Goal: Task Accomplishment & Management: Manage account settings

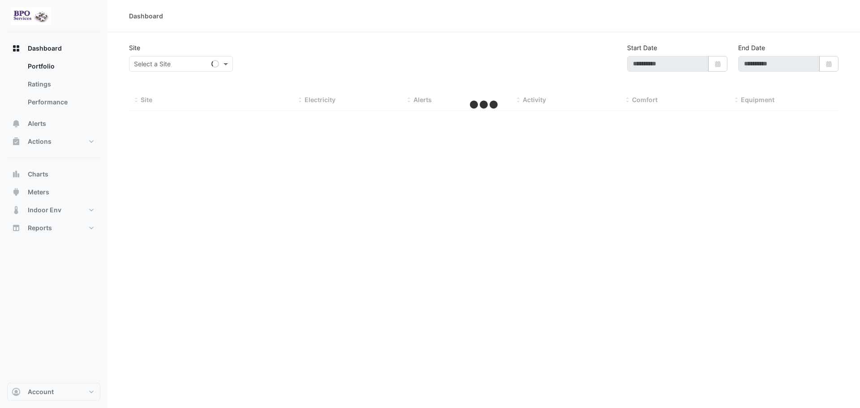
type input "**********"
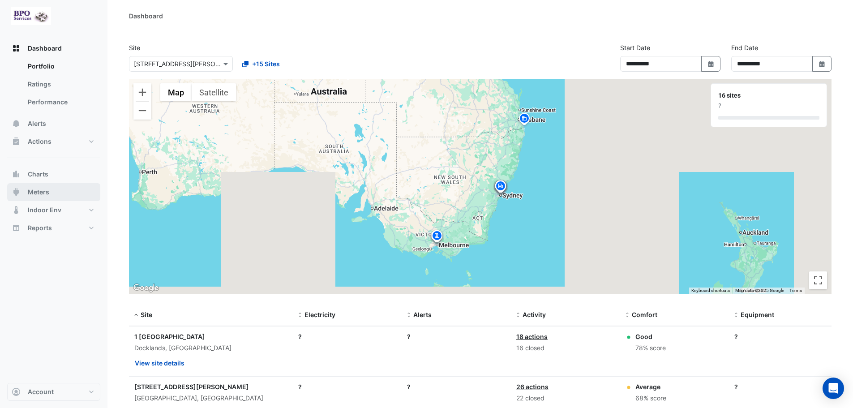
click at [42, 191] on span "Meters" at bounding box center [38, 192] width 21 height 9
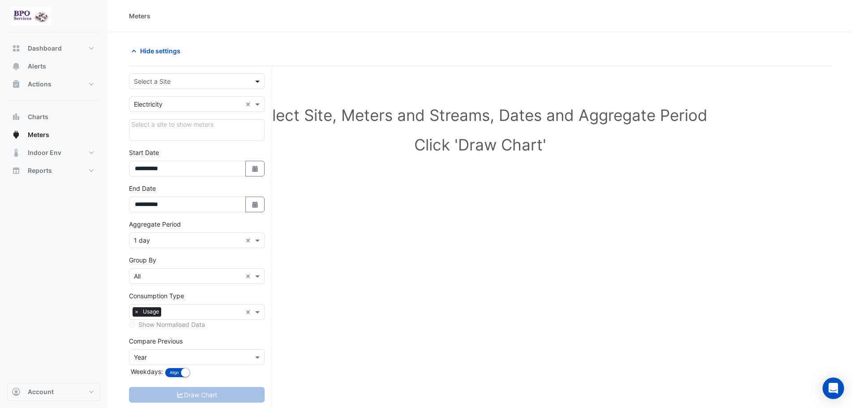
click at [257, 84] on span at bounding box center [258, 81] width 11 height 9
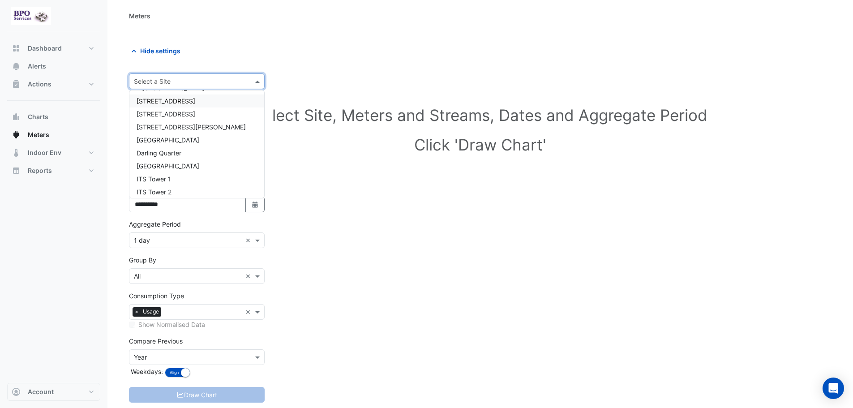
scroll to position [90, 0]
click at [179, 154] on div "ITS Tower 1" at bounding box center [196, 153] width 135 height 13
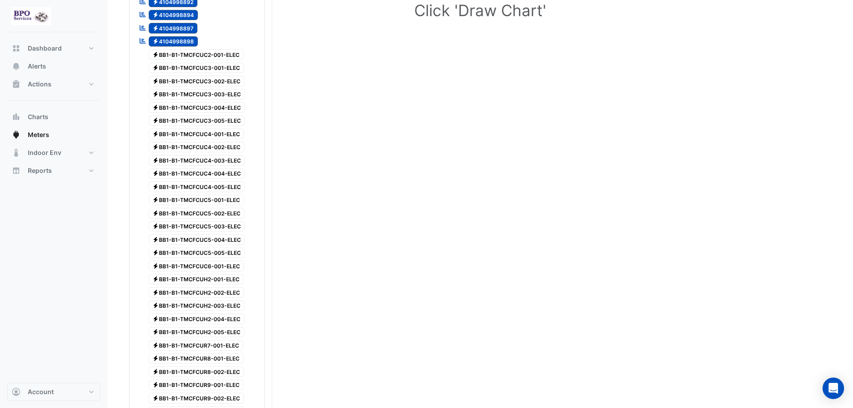
scroll to position [0, 0]
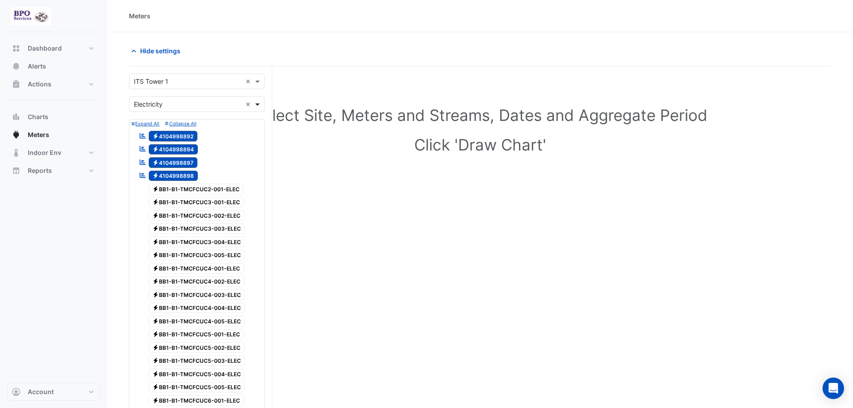
click at [258, 104] on span at bounding box center [258, 103] width 11 height 9
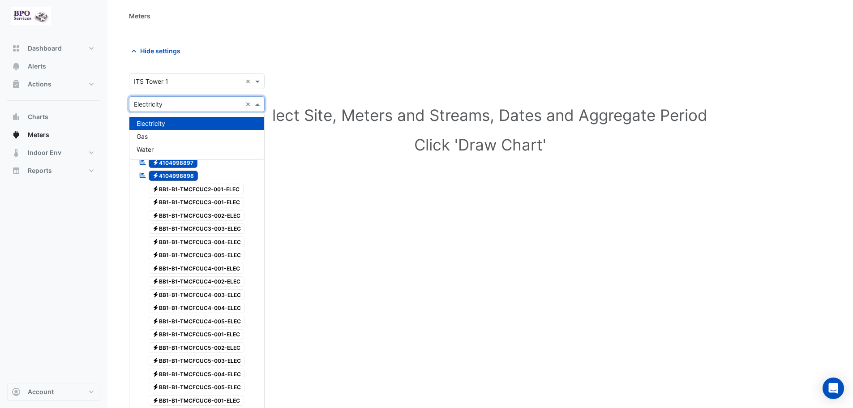
click at [160, 124] on span "Electricity" at bounding box center [151, 124] width 29 height 8
click at [257, 106] on span at bounding box center [258, 103] width 11 height 9
click at [141, 149] on span "Water" at bounding box center [145, 150] width 17 height 8
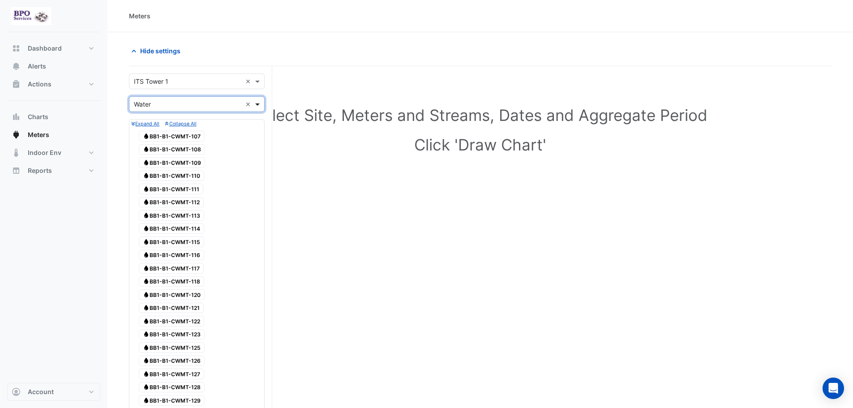
click at [260, 103] on span at bounding box center [258, 103] width 11 height 9
click at [142, 138] on span "Gas" at bounding box center [142, 137] width 11 height 8
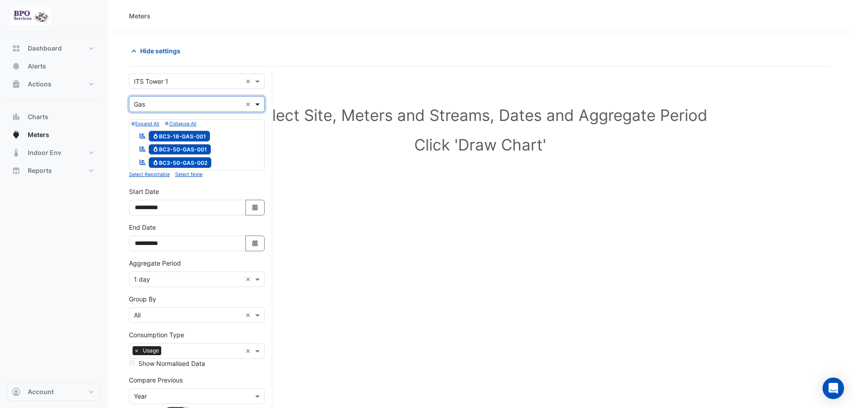
click at [258, 104] on span at bounding box center [258, 103] width 11 height 9
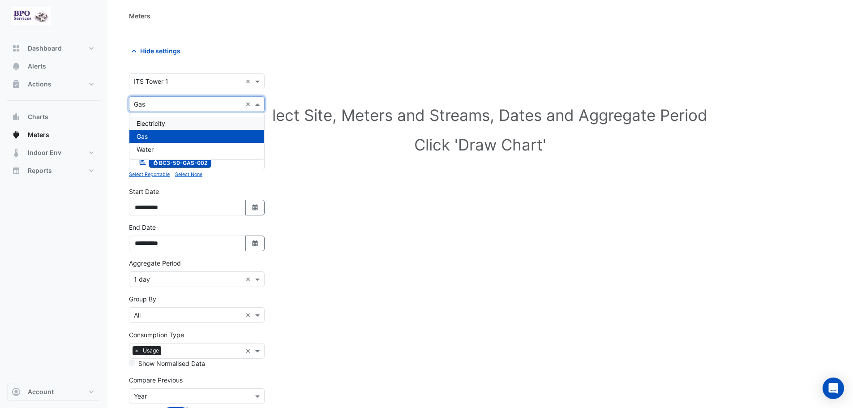
click at [145, 124] on span "Electricity" at bounding box center [151, 124] width 29 height 8
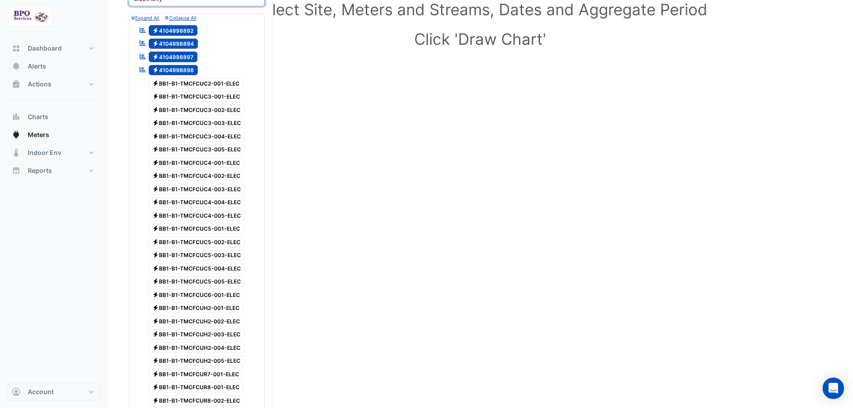
scroll to position [90, 0]
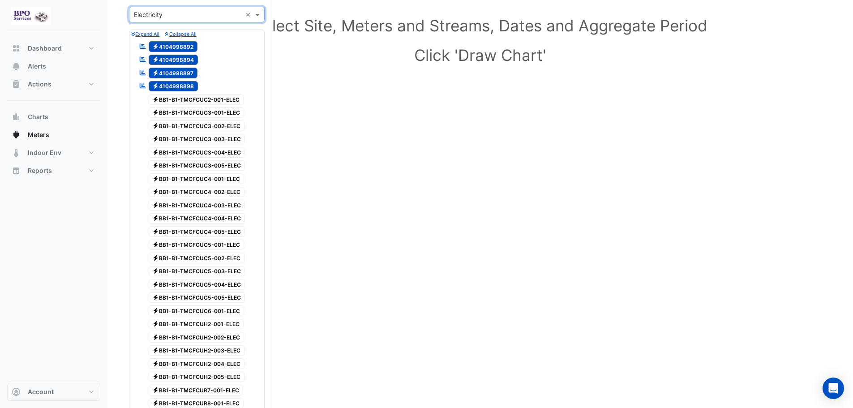
click at [234, 103] on span "Electricity BB1-B1-TMCFCUC2-001-ELEC" at bounding box center [196, 99] width 95 height 11
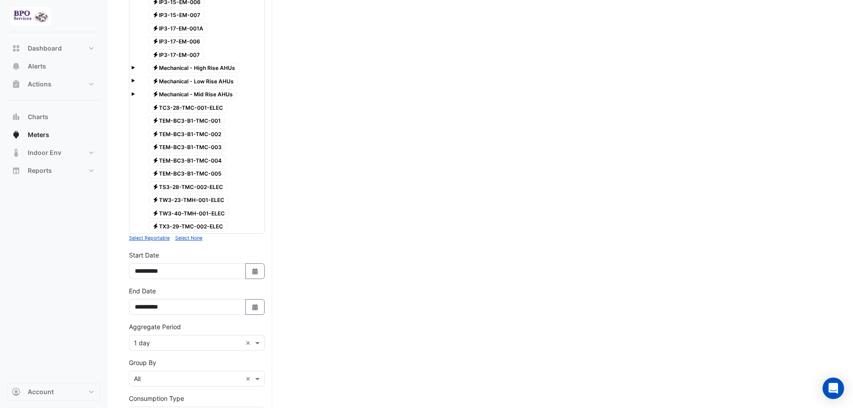
scroll to position [1551, 0]
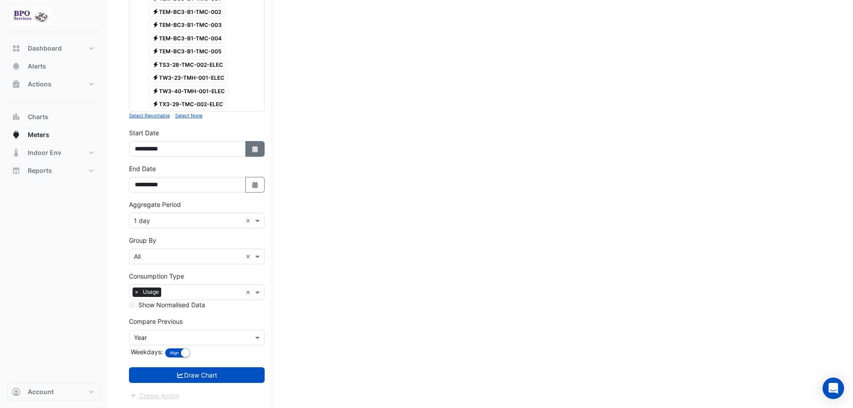
click at [251, 149] on icon "Select Date" at bounding box center [255, 149] width 8 height 6
select select "*"
select select "****"
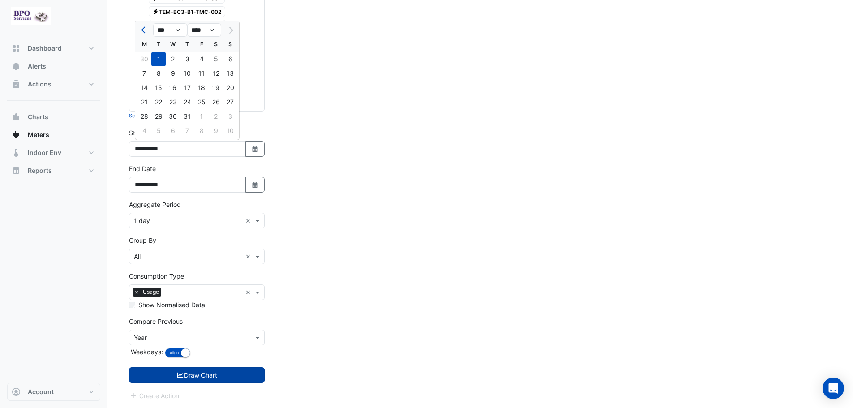
click at [203, 375] on button "Draw Chart" at bounding box center [197, 375] width 136 height 16
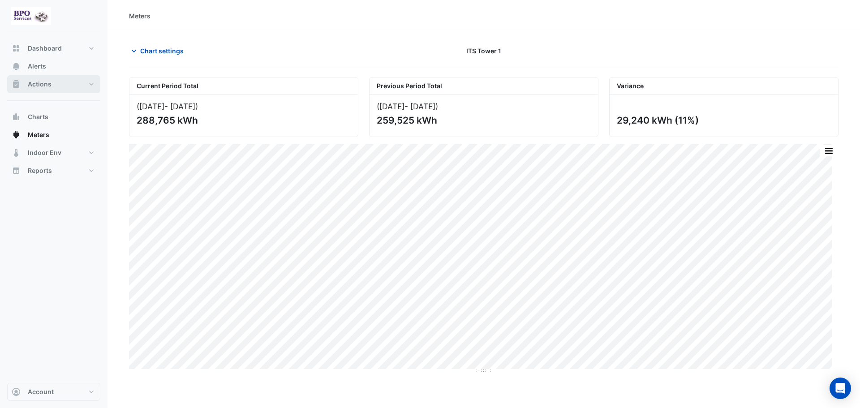
click at [46, 87] on span "Actions" at bounding box center [40, 84] width 24 height 9
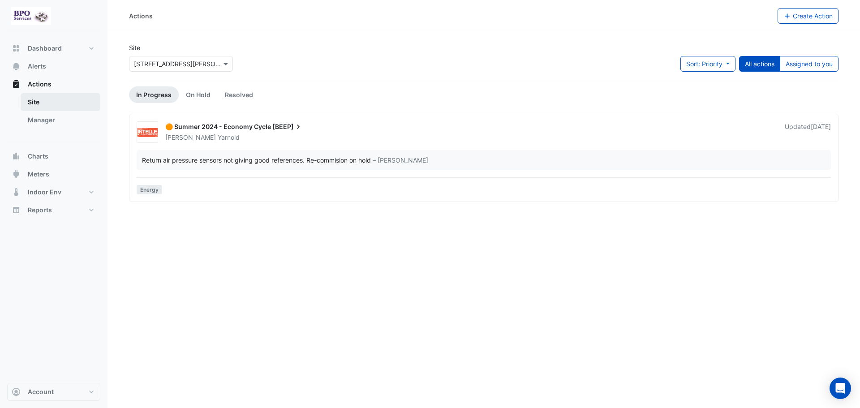
click at [42, 103] on link "Site" at bounding box center [61, 102] width 80 height 18
click at [42, 100] on link "Site" at bounding box center [61, 102] width 80 height 18
click at [225, 66] on span at bounding box center [226, 63] width 11 height 9
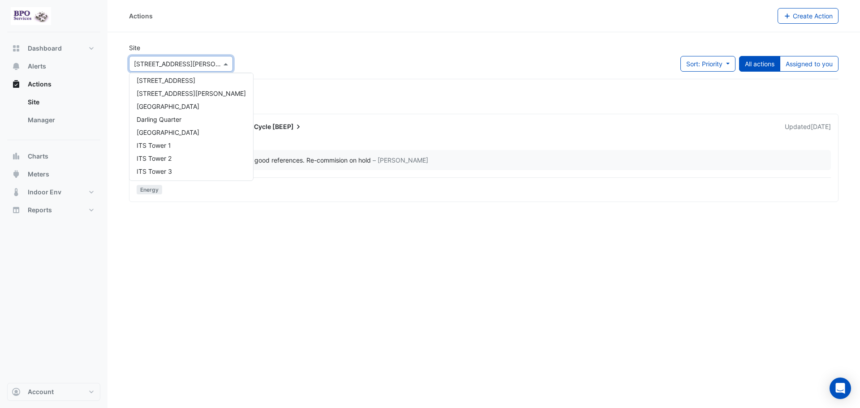
scroll to position [90, 0]
click at [193, 134] on div "ITS Tower 1" at bounding box center [191, 136] width 124 height 13
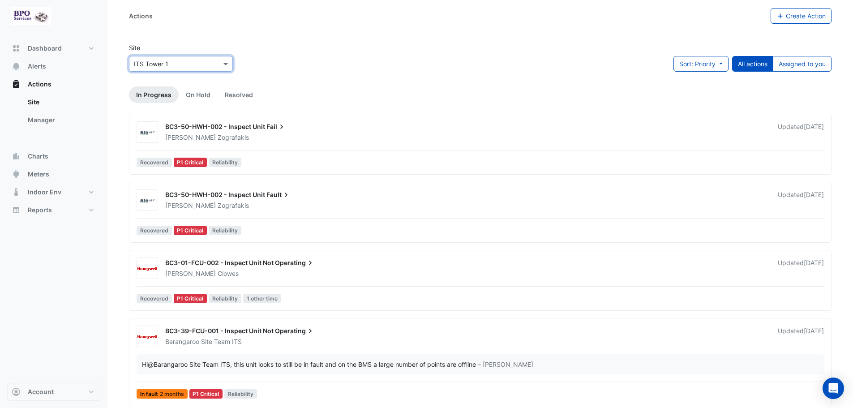
click at [271, 128] on span "Fail" at bounding box center [276, 126] width 20 height 9
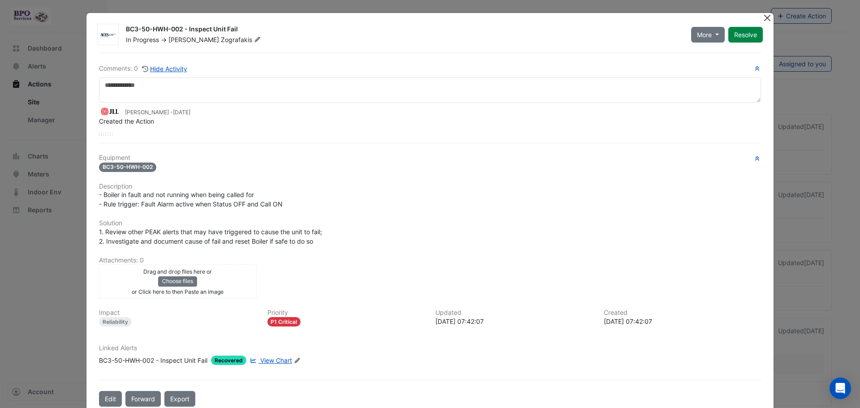
click at [763, 19] on button "Close" at bounding box center [766, 17] width 9 height 9
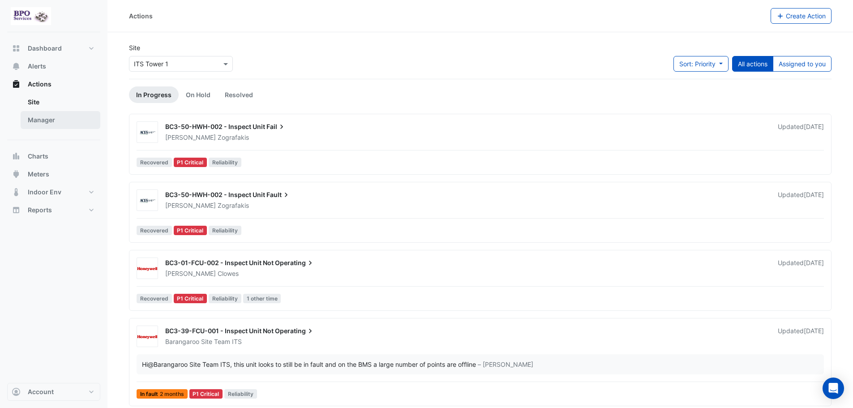
click at [40, 124] on link "Manager" at bounding box center [61, 120] width 80 height 18
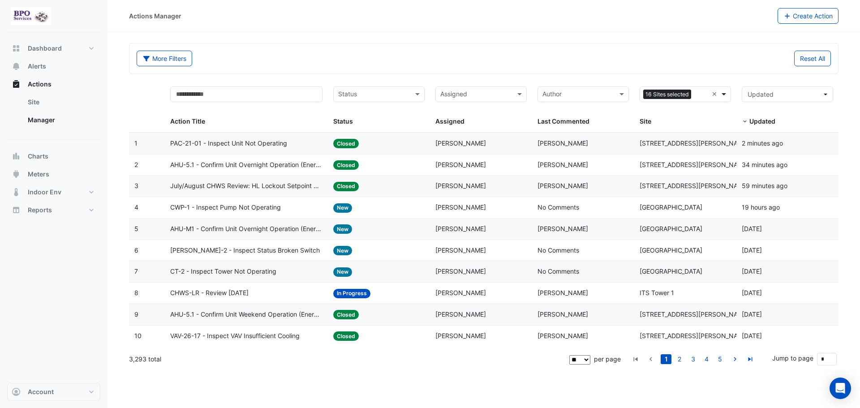
click at [725, 95] on span at bounding box center [724, 94] width 11 height 10
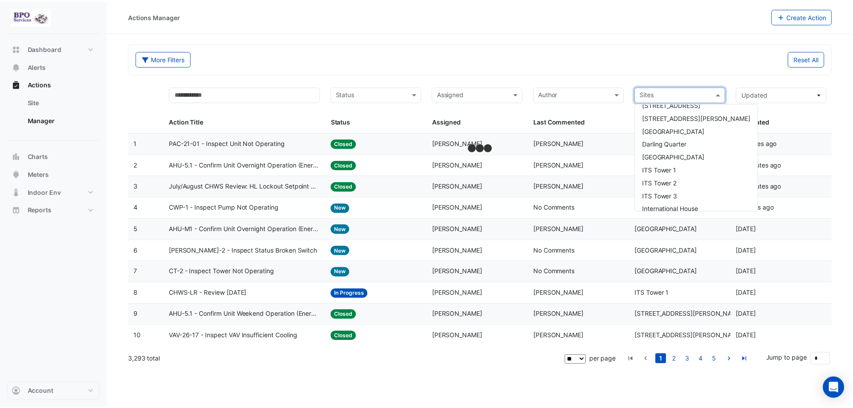
scroll to position [90, 0]
click at [679, 167] on span "ITS Tower 1" at bounding box center [664, 167] width 34 height 8
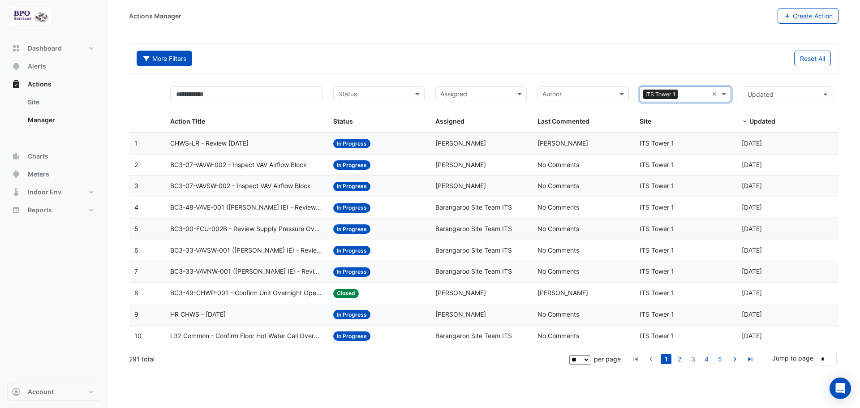
click at [178, 58] on button "More Filters" at bounding box center [165, 59] width 56 height 16
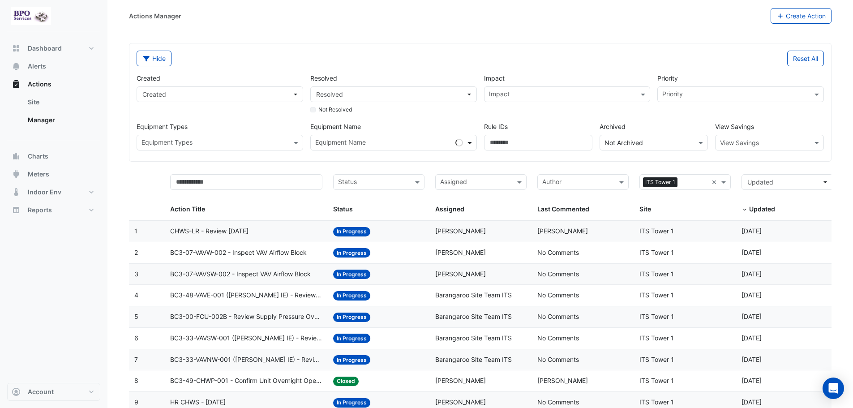
click at [470, 145] on span at bounding box center [470, 142] width 11 height 9
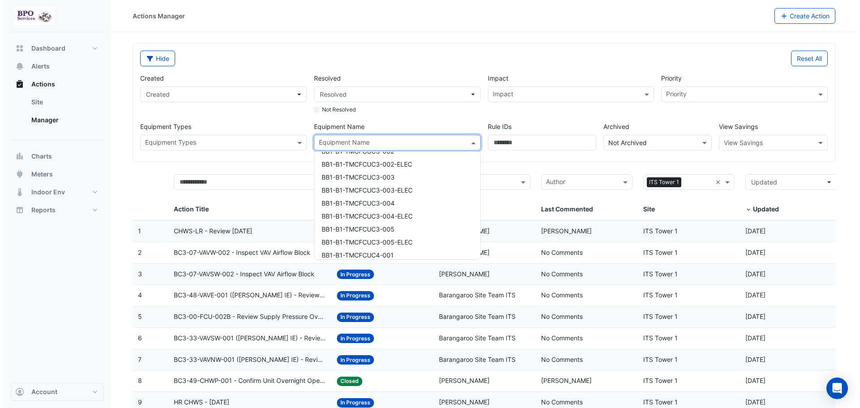
scroll to position [851, 0]
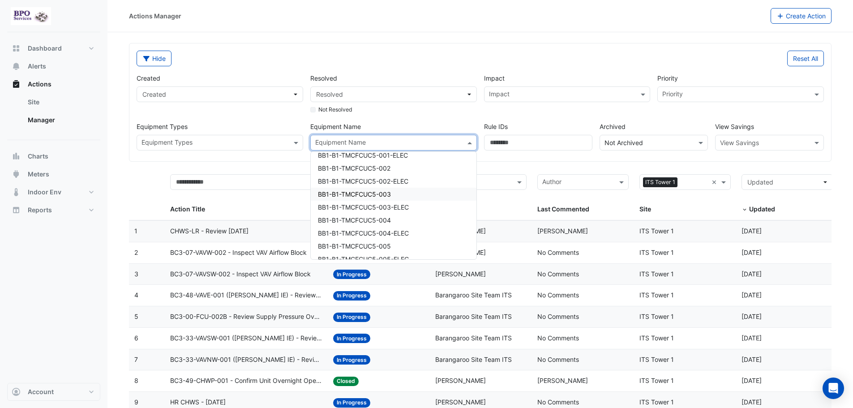
click at [379, 194] on span "BB1-B1-TMCFCUC5-003" at bounding box center [354, 194] width 73 height 8
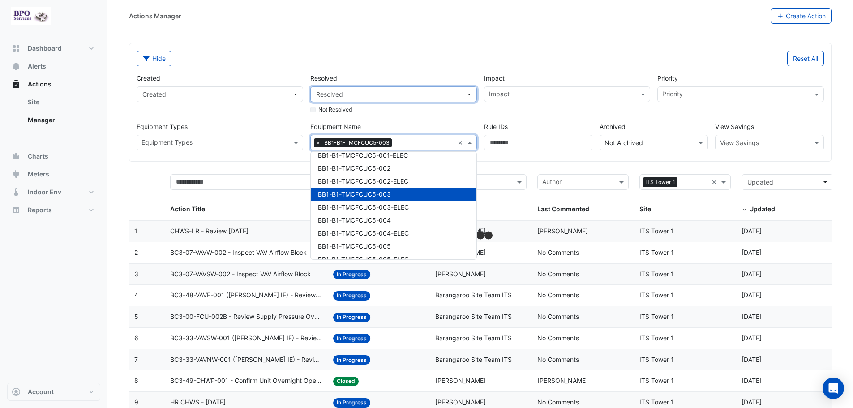
click at [469, 95] on button "Resolved" at bounding box center [393, 94] width 167 height 16
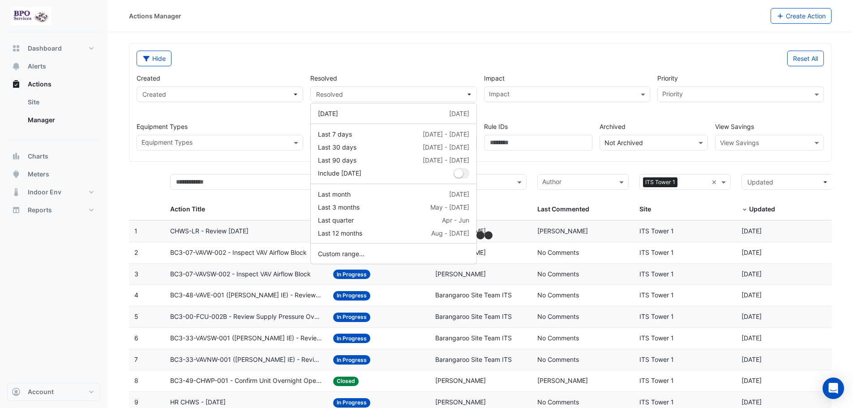
click at [592, 76] on div "Impact" at bounding box center [567, 79] width 167 height 13
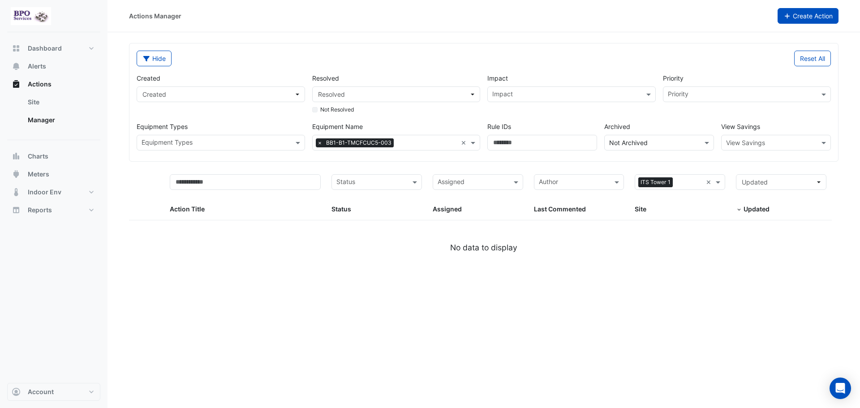
click at [798, 17] on button "Create Action" at bounding box center [807, 16] width 61 height 16
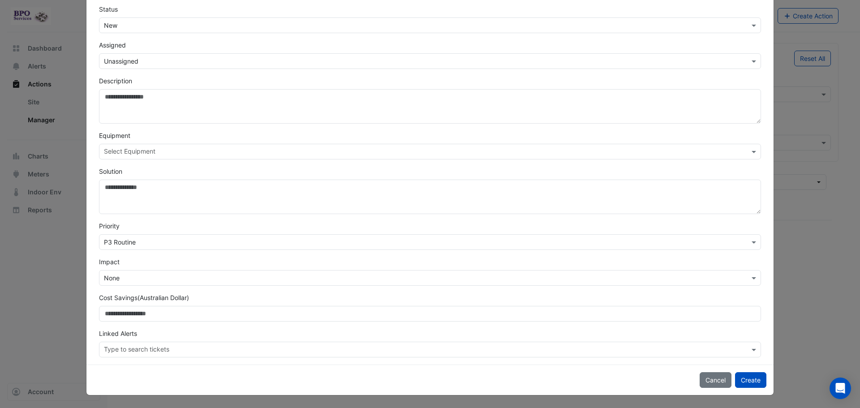
scroll to position [69, 0]
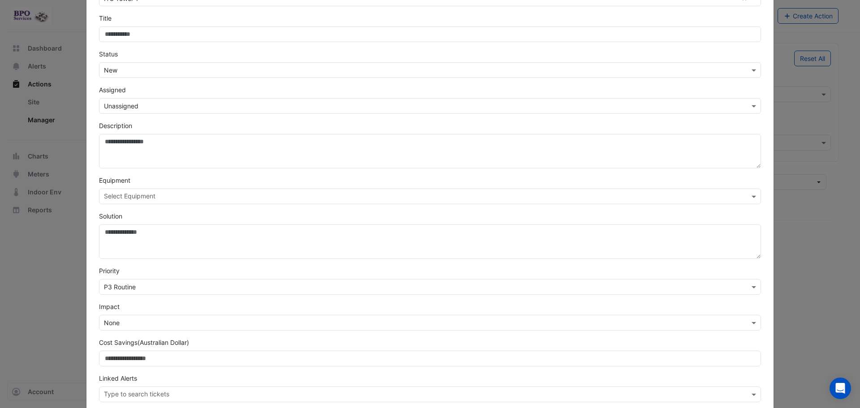
click at [180, 196] on div "Equipment Select Equipment" at bounding box center [430, 190] width 673 height 29
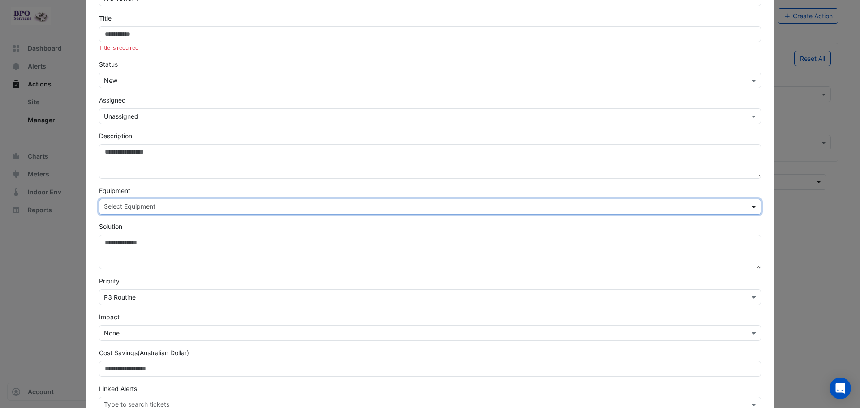
click at [749, 206] on span at bounding box center [754, 206] width 11 height 9
click at [154, 253] on span "BB1-B1-CWMT-113" at bounding box center [135, 253] width 56 height 8
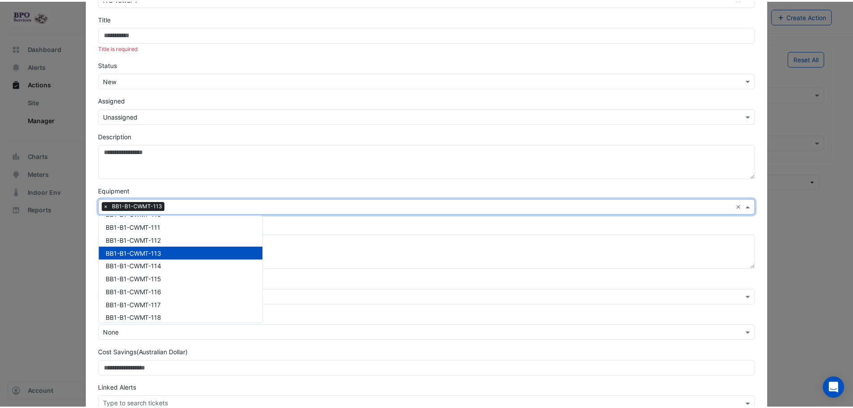
scroll to position [0, 0]
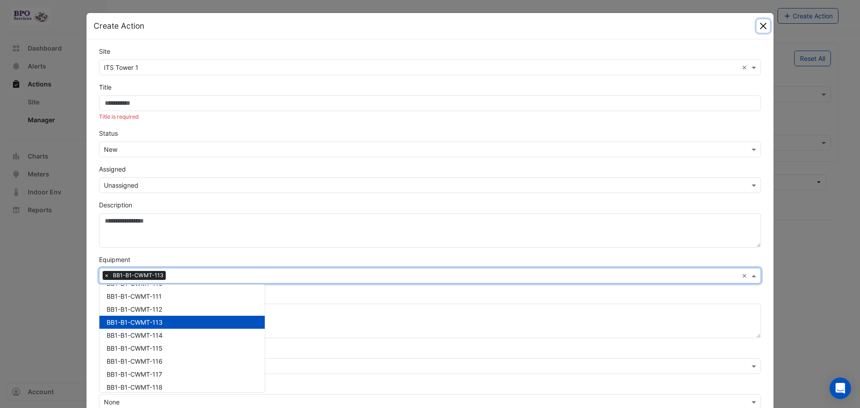
click at [758, 26] on button "Close" at bounding box center [762, 25] width 13 height 13
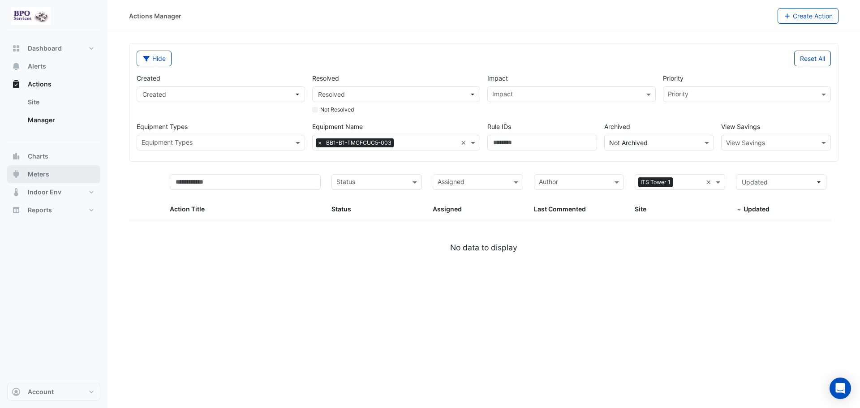
click at [36, 179] on button "Meters" at bounding box center [53, 174] width 93 height 18
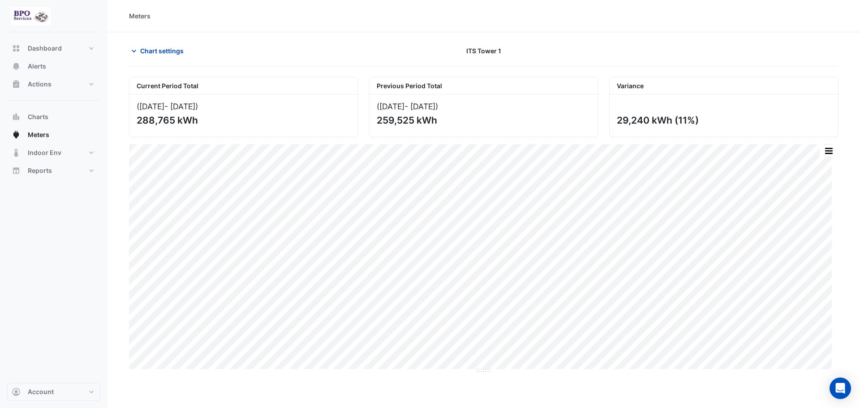
click at [172, 51] on span "Chart settings" at bounding box center [161, 50] width 43 height 9
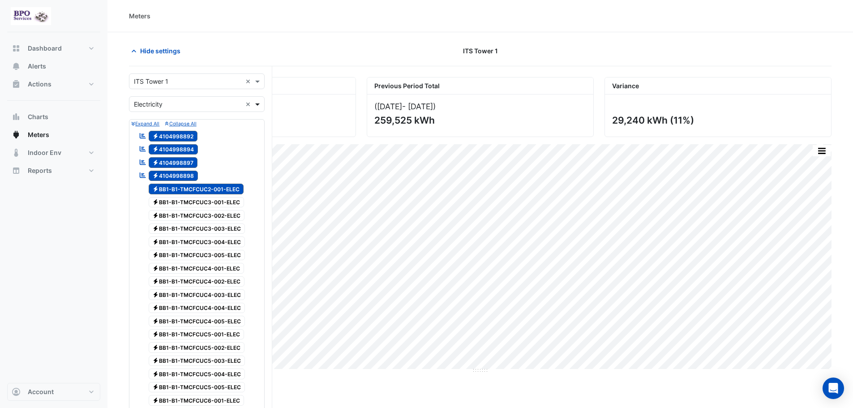
click at [257, 106] on span at bounding box center [258, 103] width 11 height 9
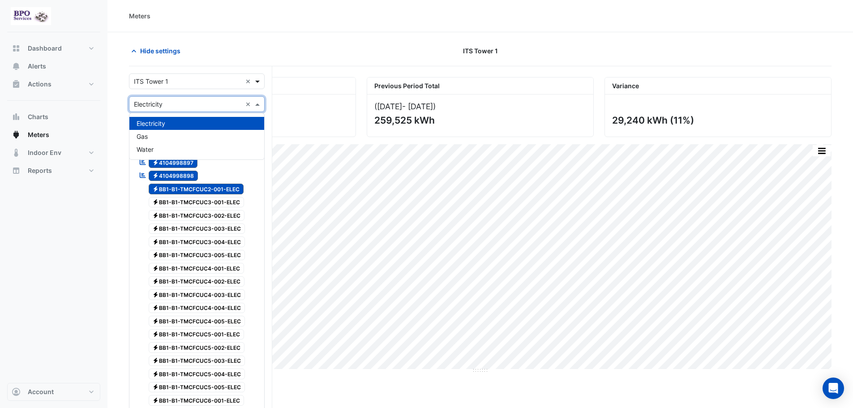
click at [257, 80] on span at bounding box center [258, 81] width 11 height 9
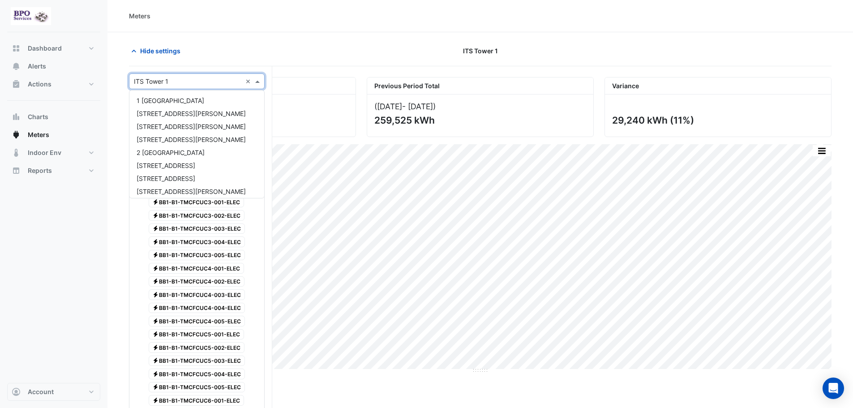
scroll to position [107, 0]
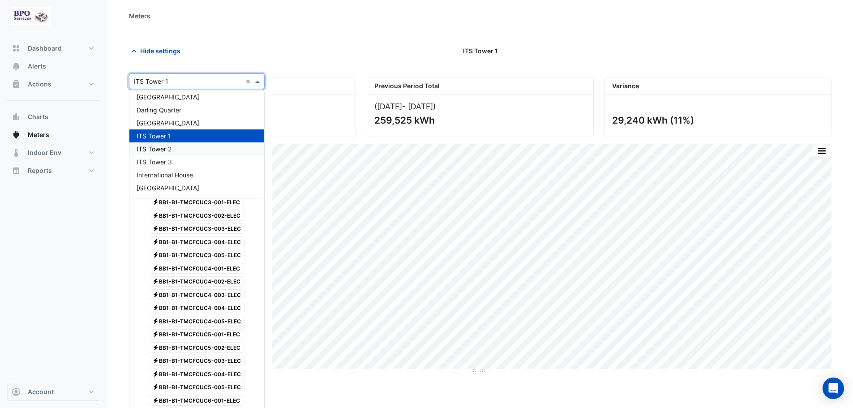
click at [166, 151] on span "ITS Tower 2" at bounding box center [154, 149] width 35 height 8
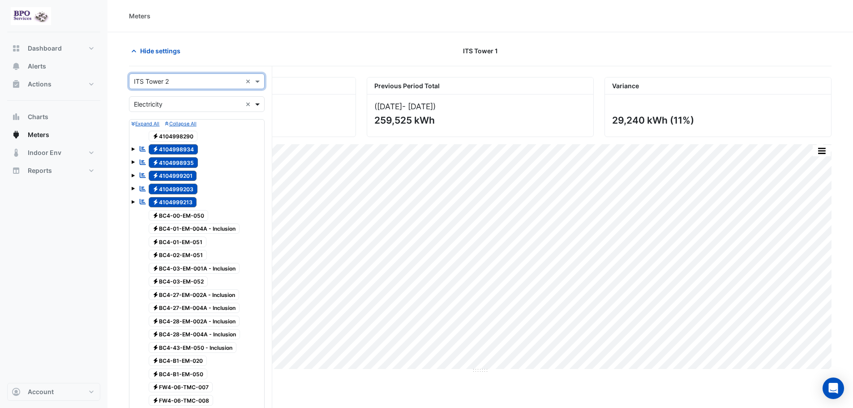
click at [257, 105] on span at bounding box center [258, 103] width 11 height 9
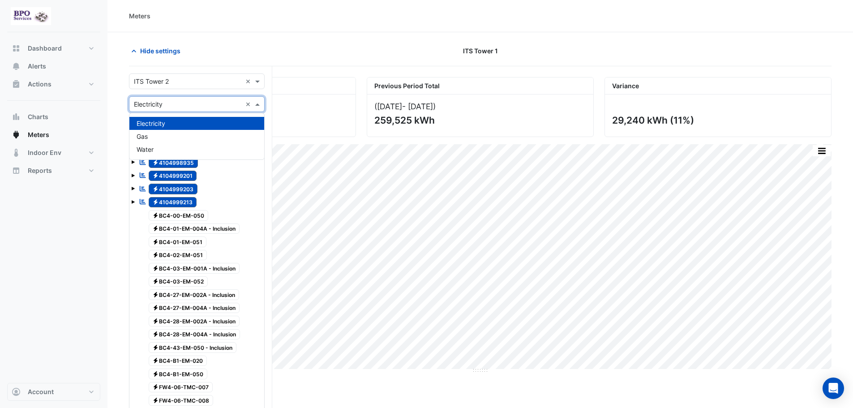
click at [308, 93] on div "Current Period Total" at bounding box center [242, 85] width 226 height 17
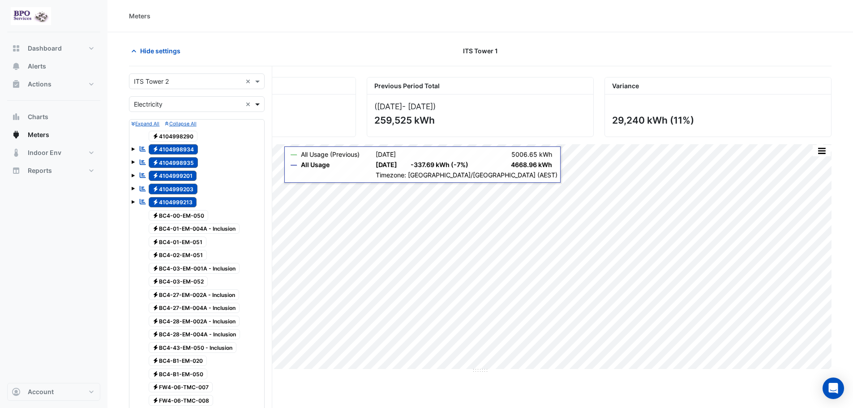
click at [258, 102] on span at bounding box center [258, 103] width 11 height 9
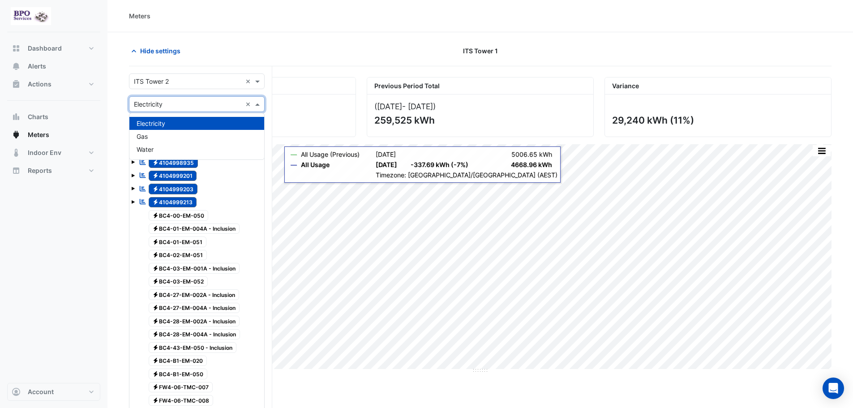
click at [301, 99] on div "([DATE] - [DATE] ) 288,765 kWh" at bounding box center [242, 115] width 226 height 42
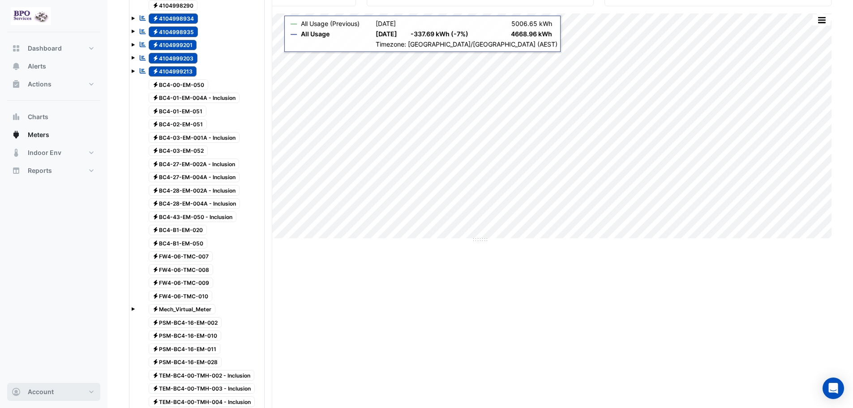
scroll to position [134, 0]
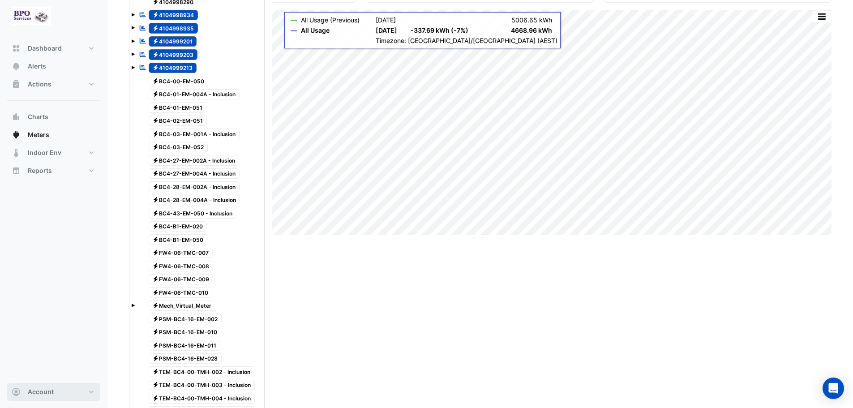
click at [79, 397] on button "Account" at bounding box center [53, 392] width 93 height 18
click at [68, 369] on link "Sign Out" at bounding box center [53, 369] width 85 height 18
